Goal: Task Accomplishment & Management: Manage account settings

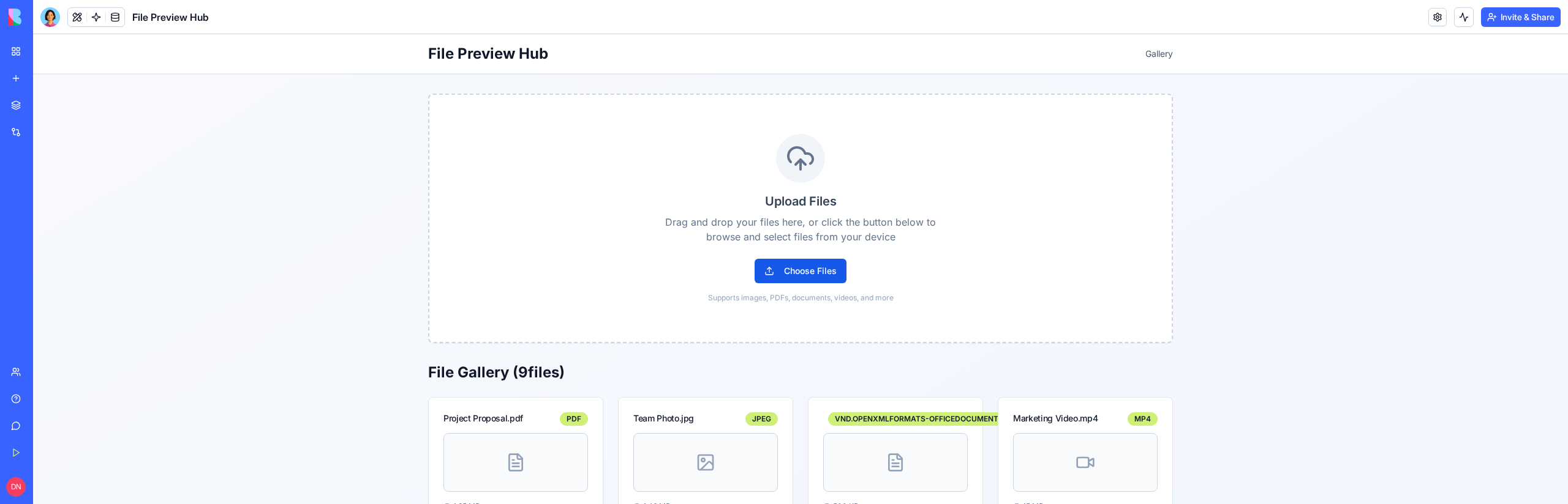
scroll to position [151, 0]
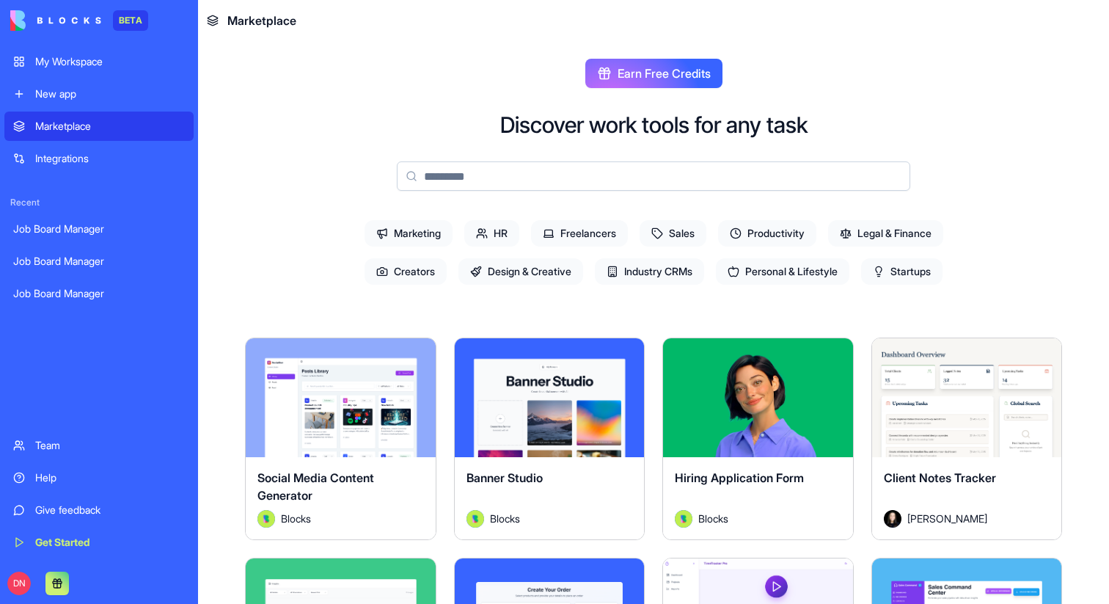
scroll to position [4296, 0]
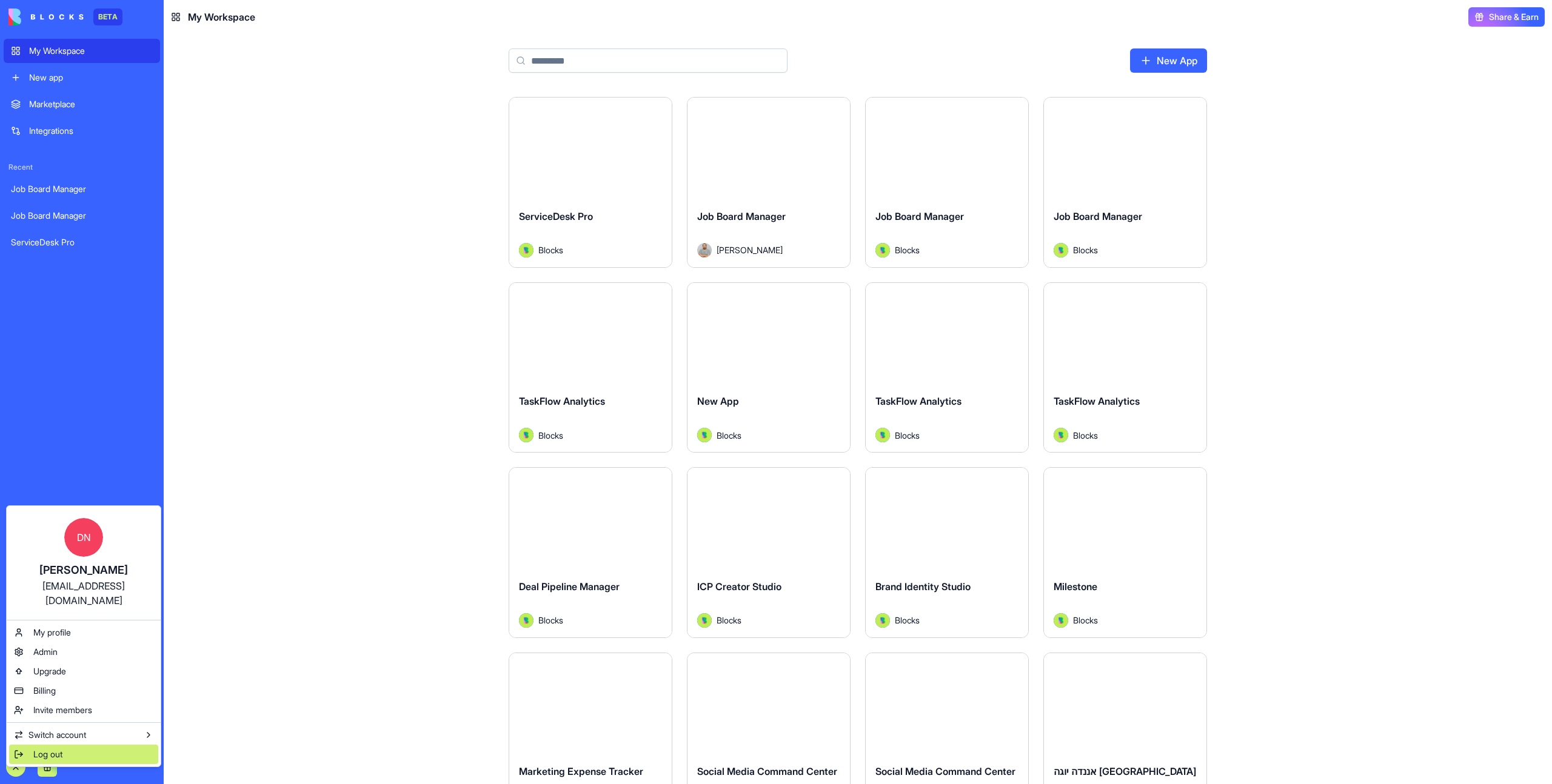
click at [86, 744] on div "Log out" at bounding box center [83, 753] width 149 height 19
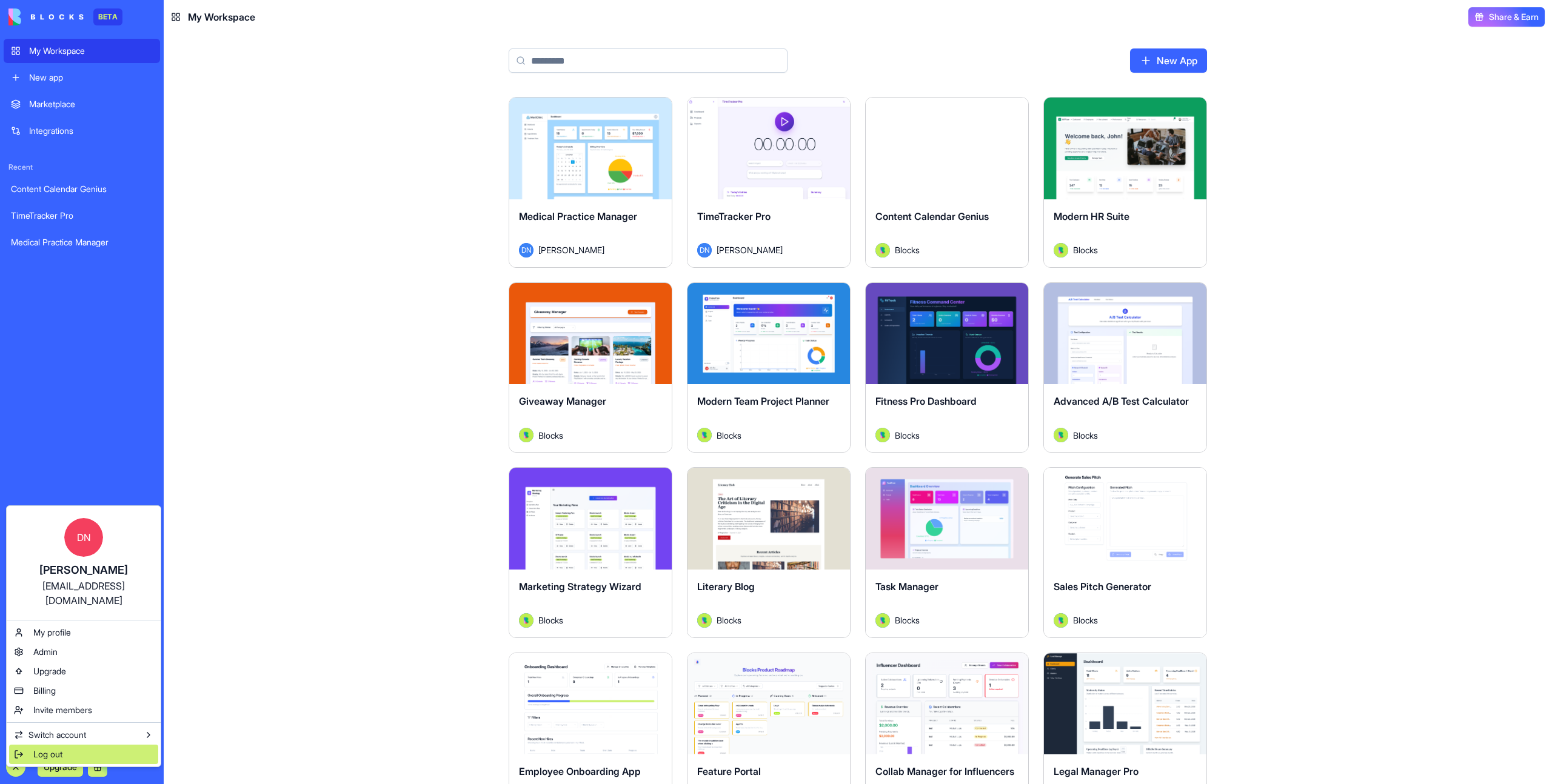
click at [69, 744] on div "Log out" at bounding box center [83, 753] width 149 height 19
